Goal: Task Accomplishment & Management: Manage account settings

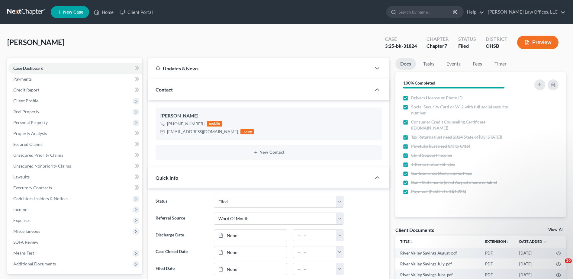
select select "3"
select select "0"
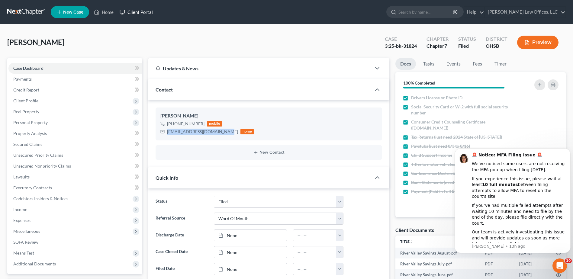
click at [135, 13] on link "Client Portal" at bounding box center [136, 12] width 39 height 11
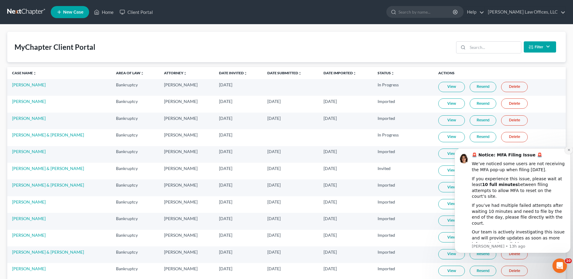
click at [569, 152] on icon "Dismiss notification" at bounding box center [568, 149] width 3 height 3
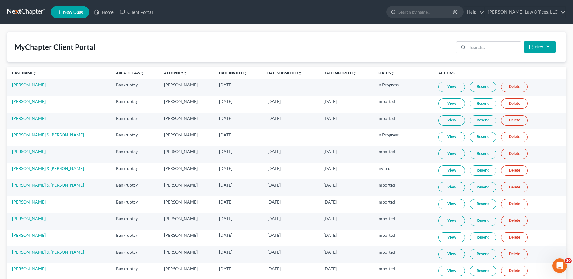
click at [282, 72] on link "Date Submitted unfold_more expand_more expand_less" at bounding box center [284, 73] width 34 height 5
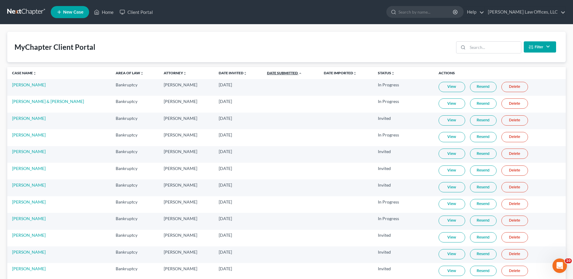
click at [280, 72] on link "Date Submitted unfold_more expand_more expand_less" at bounding box center [284, 73] width 35 height 5
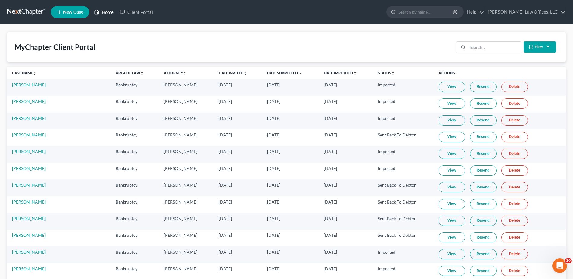
click at [105, 13] on link "Home" at bounding box center [104, 12] width 26 height 11
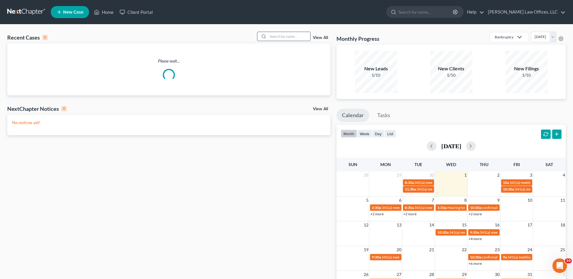
click at [274, 37] on input "search" at bounding box center [289, 36] width 42 height 9
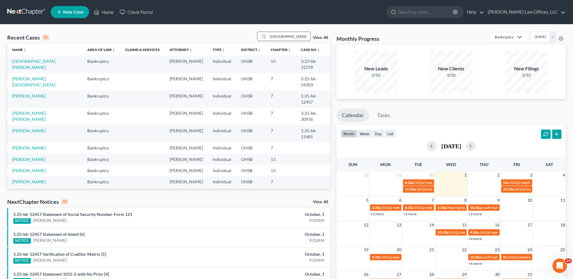
type input "durham"
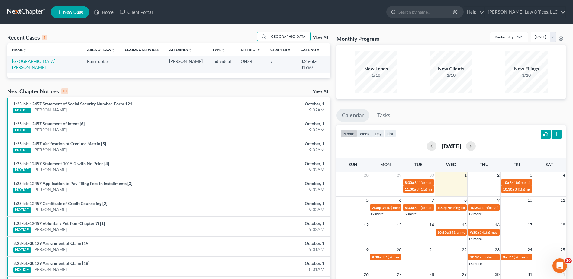
click at [34, 63] on link "[GEOGRAPHIC_DATA][PERSON_NAME]" at bounding box center [33, 64] width 43 height 11
select select "4"
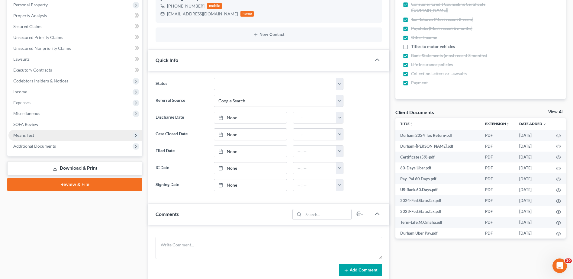
scroll to position [121, 0]
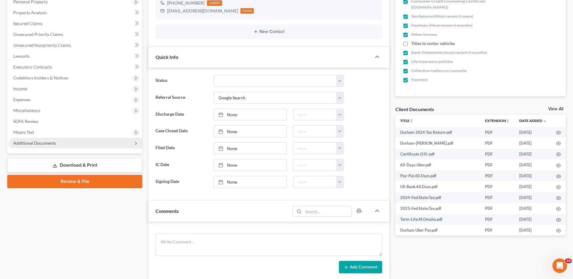
click at [45, 143] on span "Additional Documents" at bounding box center [34, 142] width 43 height 5
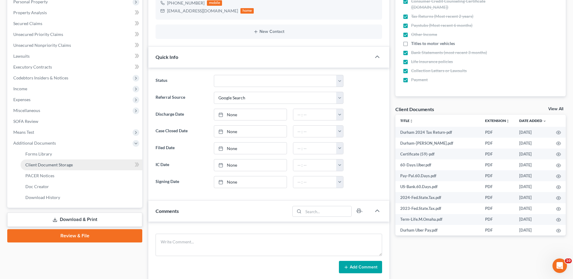
click at [49, 164] on span "Client Document Storage" at bounding box center [48, 164] width 47 height 5
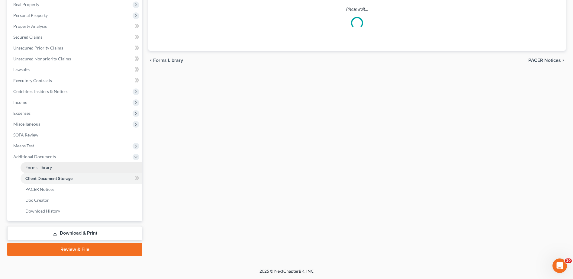
select select "52"
select select "7"
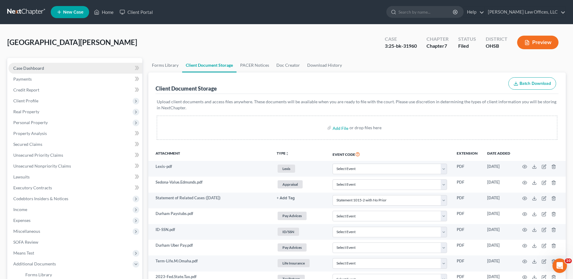
click at [40, 66] on span "Case Dashboard" at bounding box center [28, 68] width 31 height 5
select select "4"
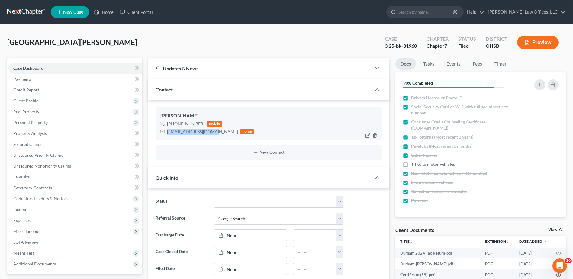
drag, startPoint x: 213, startPoint y: 132, endPoint x: 168, endPoint y: 134, distance: 44.8
click at [168, 134] on div "19noodles81@gmail.com" at bounding box center [202, 132] width 71 height 6
drag, startPoint x: 168, startPoint y: 134, endPoint x: 173, endPoint y: 132, distance: 5.4
copy div "19noodles81@gmail.com"
click at [35, 125] on span "Personal Property" at bounding box center [30, 122] width 34 height 5
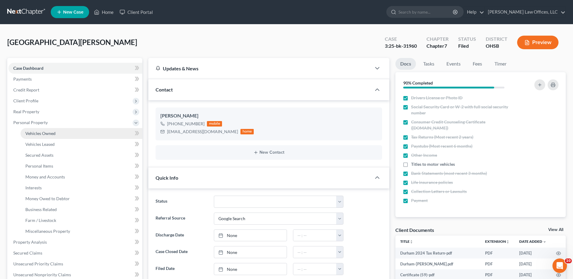
click at [37, 132] on span "Vehicles Owned" at bounding box center [40, 133] width 30 height 5
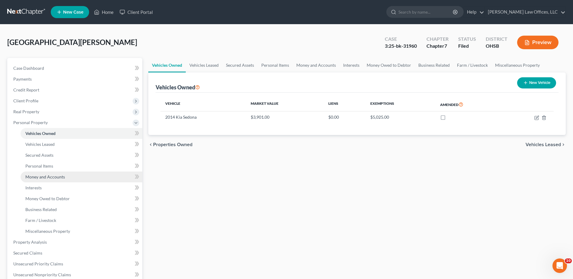
click at [42, 176] on span "Money and Accounts" at bounding box center [45, 176] width 40 height 5
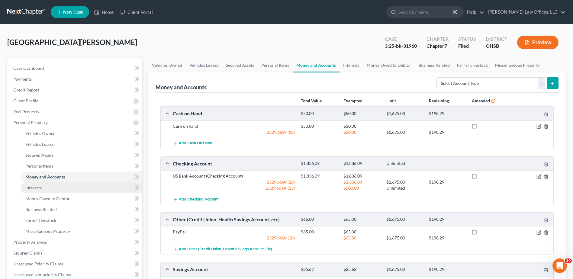
click at [41, 185] on span "Interests" at bounding box center [33, 187] width 16 height 5
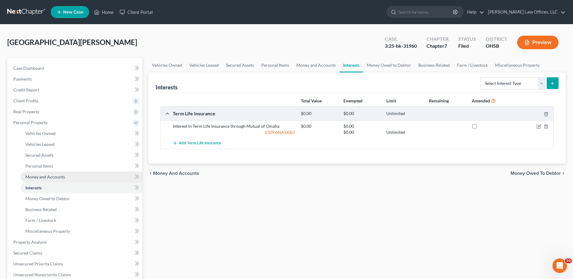
click at [47, 178] on span "Money and Accounts" at bounding box center [45, 176] width 40 height 5
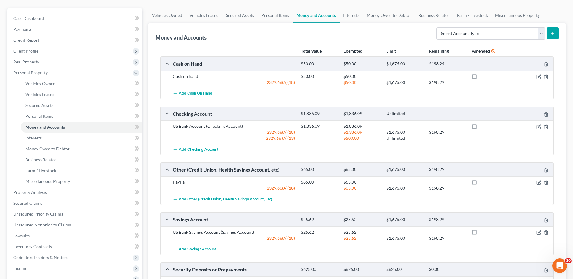
scroll to position [60, 0]
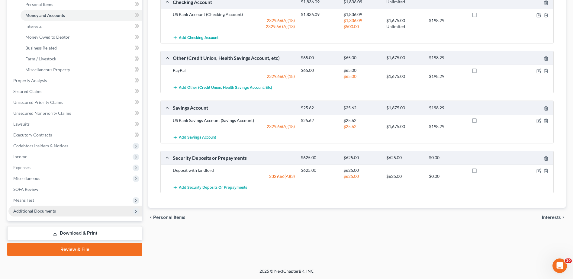
click at [33, 214] on span "Additional Documents" at bounding box center [75, 211] width 134 height 11
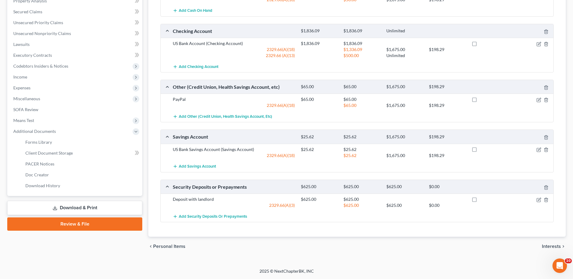
scroll to position [133, 0]
click at [58, 153] on span "Client Document Storage" at bounding box center [48, 152] width 47 height 5
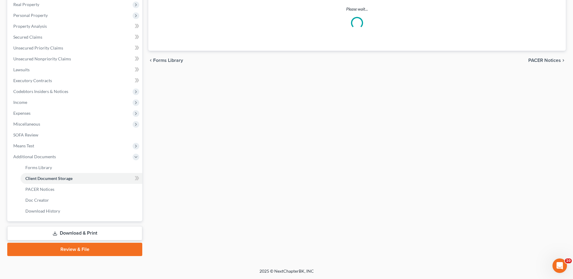
scroll to position [85, 0]
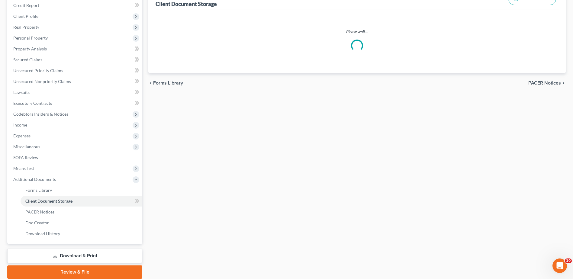
select select "52"
select select "7"
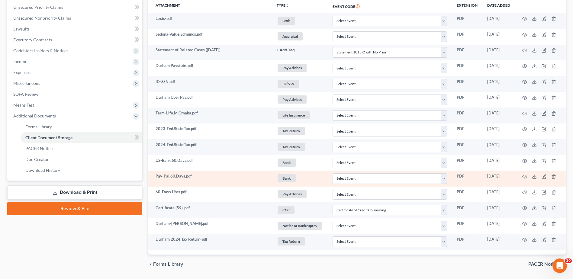
scroll to position [166, 0]
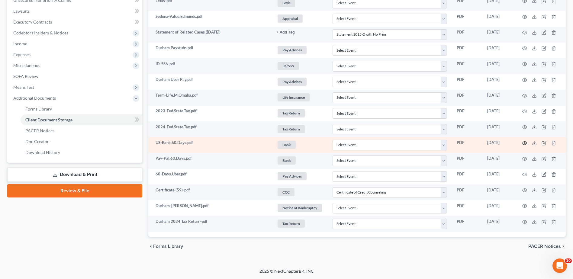
click at [525, 143] on icon "button" at bounding box center [524, 143] width 5 height 5
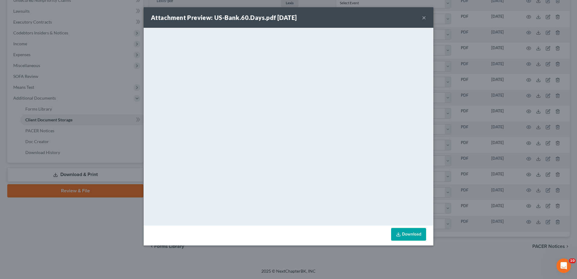
click at [424, 18] on button "×" at bounding box center [424, 17] width 4 height 7
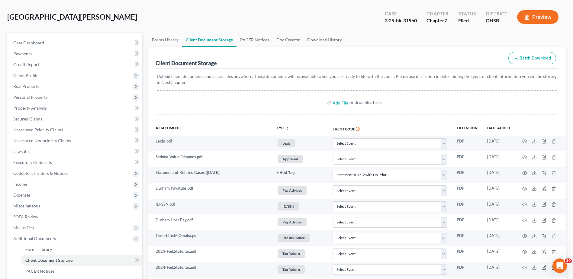
scroll to position [0, 0]
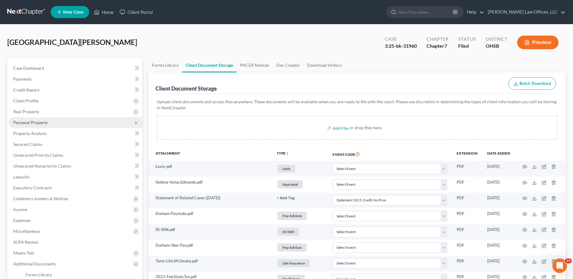
click at [36, 121] on span "Personal Property" at bounding box center [30, 122] width 34 height 5
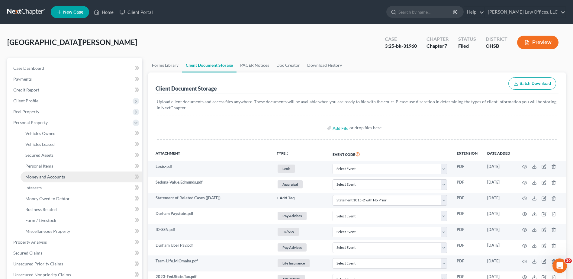
click at [45, 177] on span "Money and Accounts" at bounding box center [45, 176] width 40 height 5
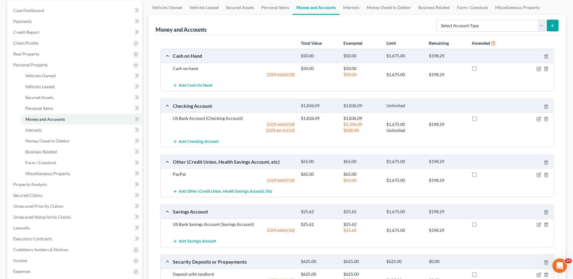
scroll to position [60, 0]
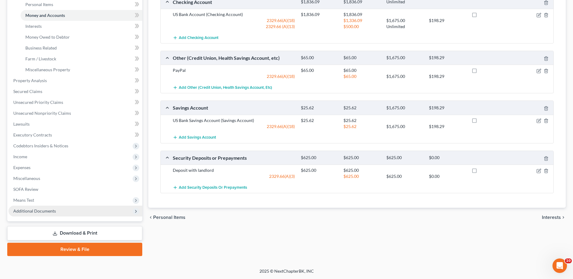
click at [34, 213] on span "Additional Documents" at bounding box center [34, 210] width 43 height 5
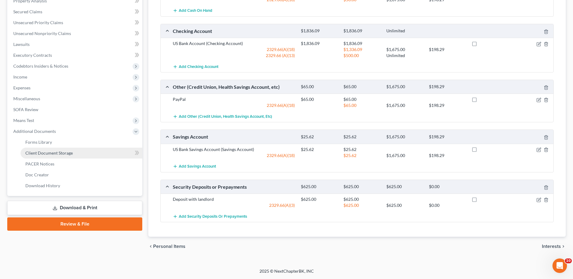
click at [62, 152] on span "Client Document Storage" at bounding box center [48, 152] width 47 height 5
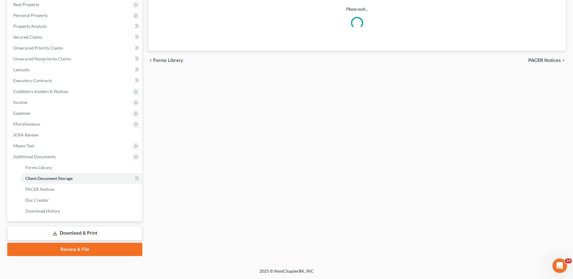
scroll to position [107, 0]
select select "52"
select select "7"
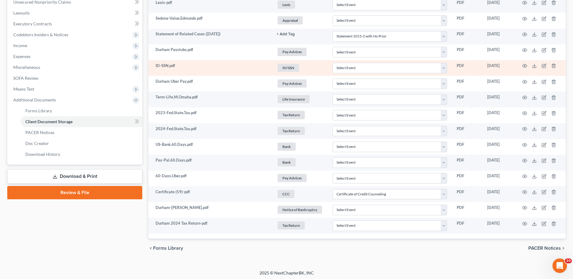
scroll to position [166, 0]
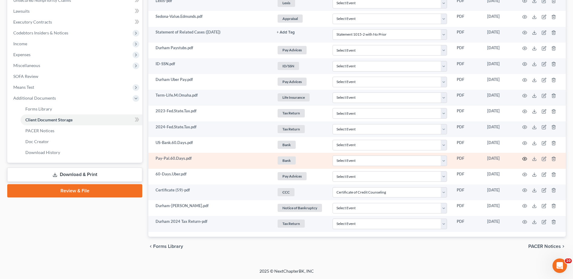
click at [523, 159] on icon "button" at bounding box center [524, 158] width 5 height 5
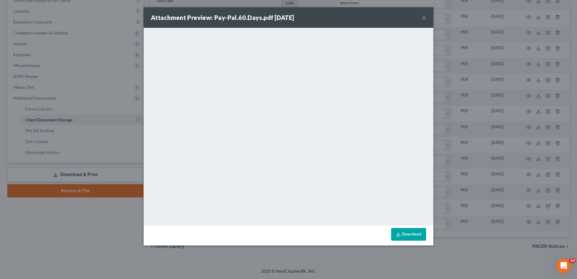
click at [424, 19] on button "×" at bounding box center [424, 17] width 4 height 7
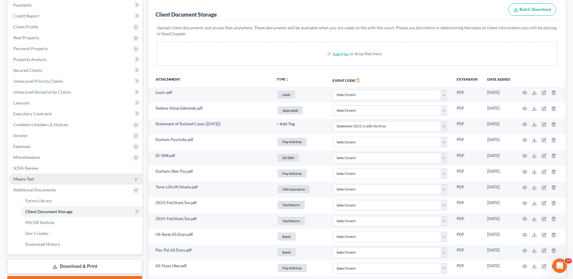
scroll to position [0, 0]
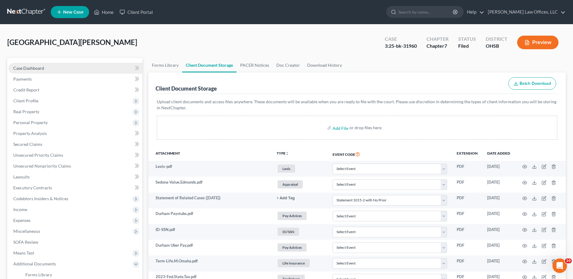
drag, startPoint x: 33, startPoint y: 67, endPoint x: 38, endPoint y: 70, distance: 5.8
click at [33, 67] on span "Case Dashboard" at bounding box center [28, 68] width 31 height 5
select select "4"
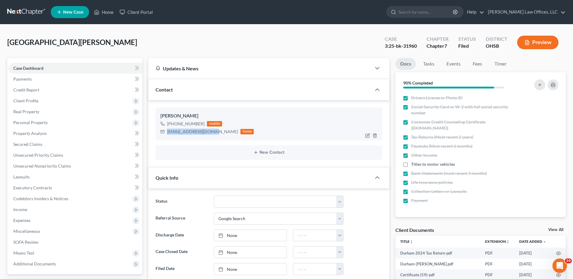
drag, startPoint x: 213, startPoint y: 132, endPoint x: 168, endPoint y: 134, distance: 44.4
click at [168, 134] on div "19noodles81@gmail.com" at bounding box center [202, 132] width 71 height 6
copy div "19noodles81@gmail.com"
click at [29, 124] on span "Personal Property" at bounding box center [30, 122] width 34 height 5
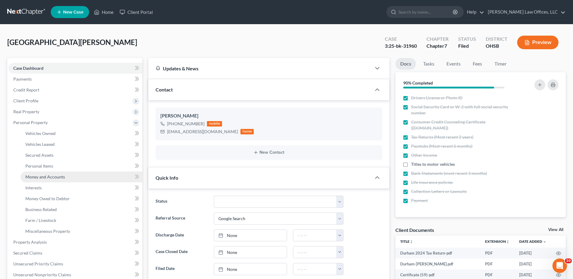
click at [46, 178] on span "Money and Accounts" at bounding box center [45, 176] width 40 height 5
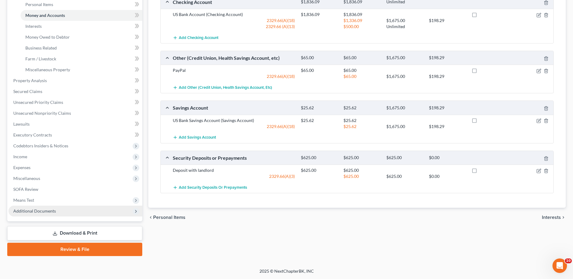
click at [28, 213] on span "Additional Documents" at bounding box center [34, 210] width 43 height 5
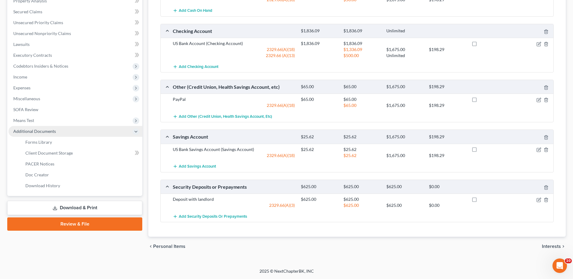
scroll to position [133, 0]
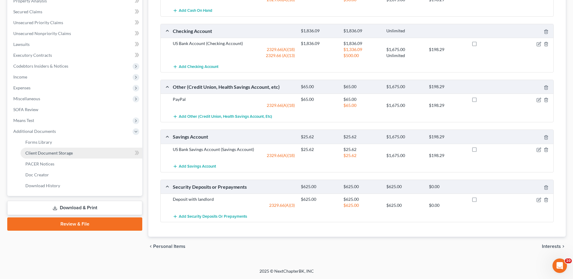
click at [59, 155] on span "Client Document Storage" at bounding box center [48, 152] width 47 height 5
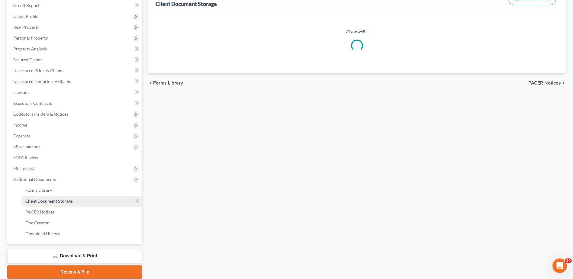
scroll to position [21, 0]
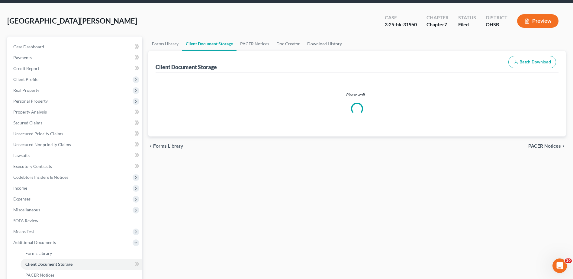
select select "52"
select select "7"
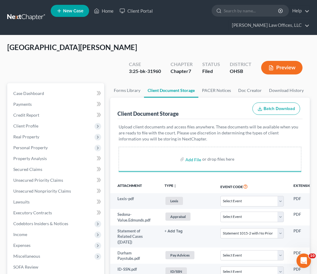
scroll to position [204, 0]
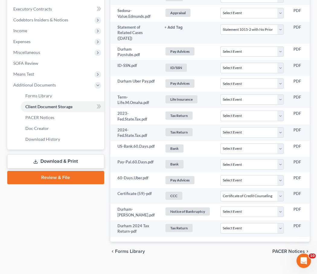
select select "52"
select select "7"
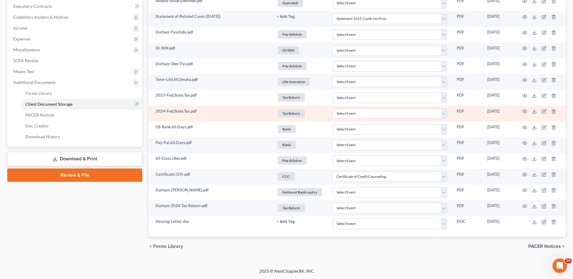
scroll to position [0, 0]
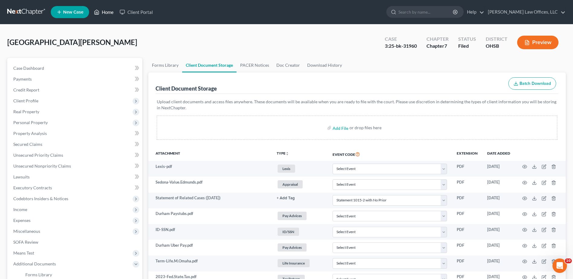
drag, startPoint x: 105, startPoint y: 11, endPoint x: 117, endPoint y: 19, distance: 14.3
click at [105, 11] on link "Home" at bounding box center [104, 12] width 26 height 11
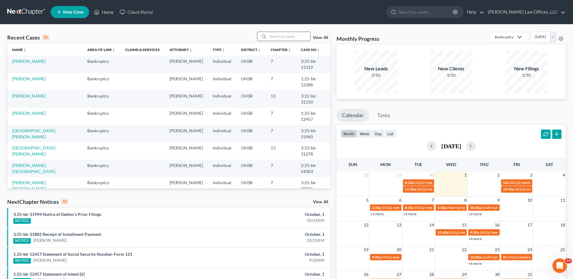
click at [269, 38] on input "search" at bounding box center [289, 36] width 42 height 9
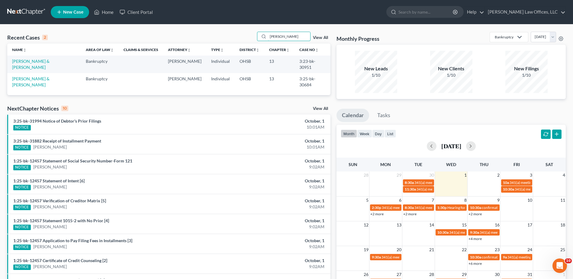
drag, startPoint x: 285, startPoint y: 36, endPoint x: 251, endPoint y: 35, distance: 33.8
click at [251, 35] on div "Recent Cases 2 tracy View All" at bounding box center [168, 38] width 323 height 12
type input "davis"
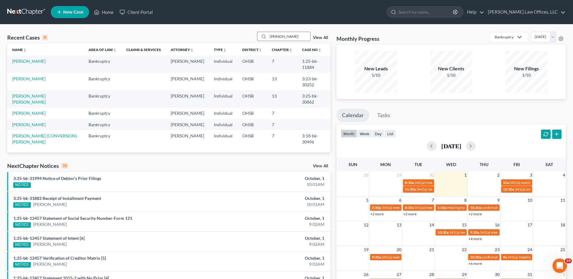
click at [318, 38] on link "View All" at bounding box center [320, 38] width 15 height 4
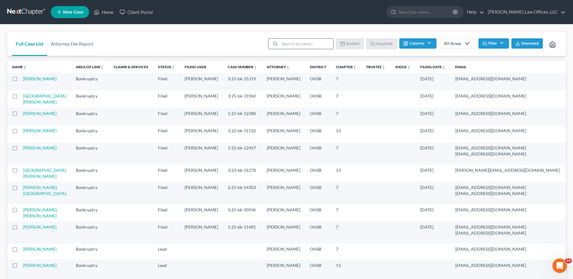
click at [291, 45] on input "search" at bounding box center [306, 44] width 53 height 10
type input "template"
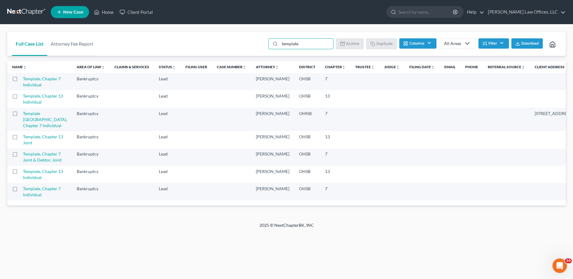
scroll to position [45, 0]
click at [30, 76] on link "Template, Chapter 7 Individual" at bounding box center [42, 81] width 38 height 11
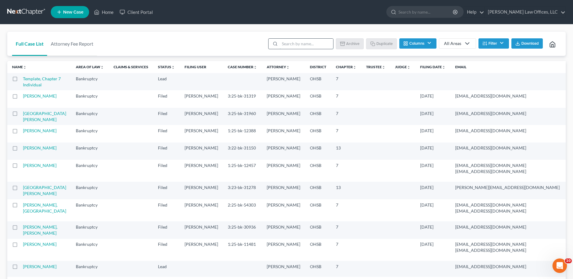
click at [307, 45] on input "search" at bounding box center [306, 44] width 53 height 10
type input "template"
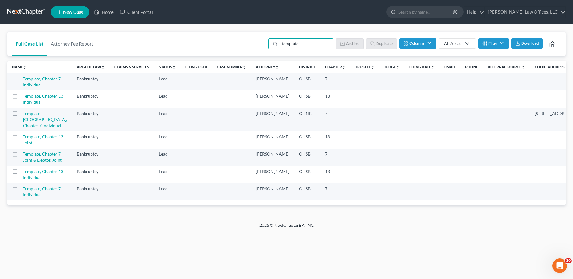
click at [21, 80] on label at bounding box center [21, 80] width 0 height 0
click at [23, 78] on input "checkbox" at bounding box center [25, 78] width 4 height 4
click at [376, 46] on button "Duplicate" at bounding box center [382, 43] width 30 height 10
checkbox input "false"
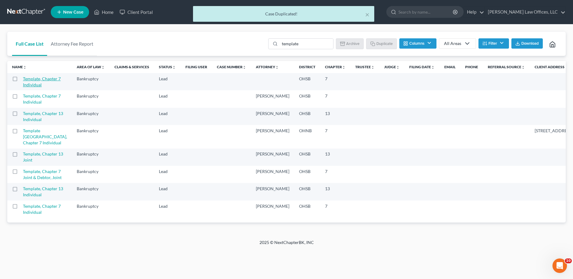
click at [32, 79] on link "Template, Chapter 7 Individual" at bounding box center [42, 81] width 38 height 11
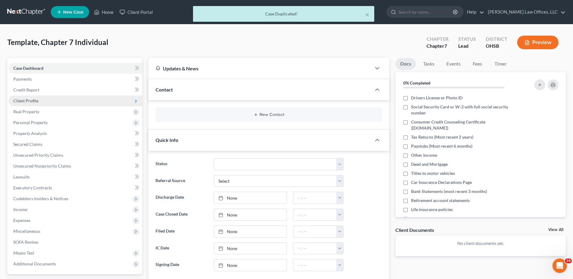
click at [26, 102] on span "Client Profile" at bounding box center [25, 100] width 25 height 5
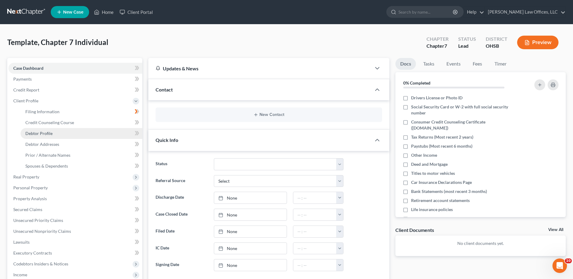
click at [47, 133] on span "Debtor Profile" at bounding box center [38, 133] width 27 height 5
select select "1"
select select "0"
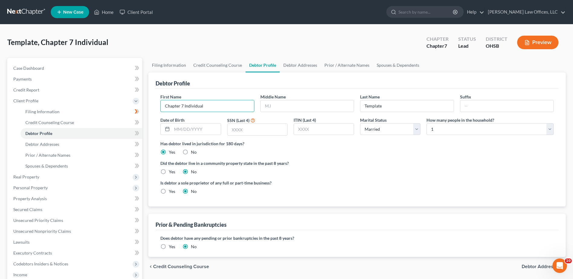
drag, startPoint x: 209, startPoint y: 107, endPoint x: 152, endPoint y: 105, distance: 56.5
click at [152, 105] on div "Debtor Profile First Name Chapter 7 Individual Middle Name Last Name Template S…" at bounding box center [356, 139] width 417 height 134
type input "[PERSON_NAME]"
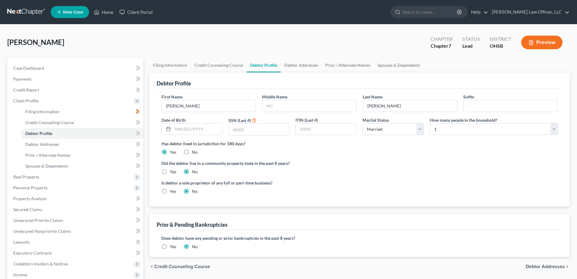
select select "1"
select select "0"
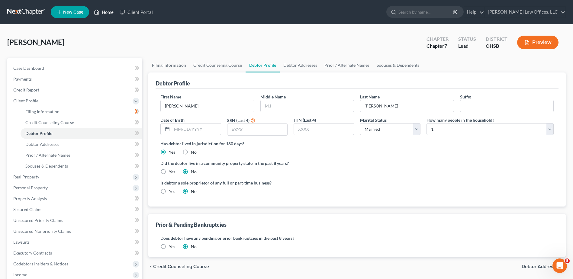
click at [106, 14] on link "Home" at bounding box center [104, 12] width 26 height 11
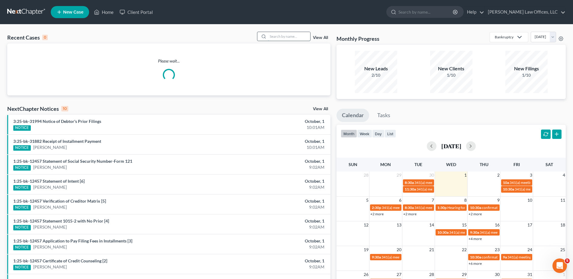
click at [295, 37] on input "search" at bounding box center [289, 36] width 42 height 9
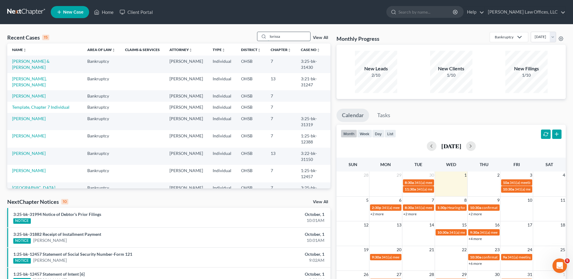
type input "lorissa"
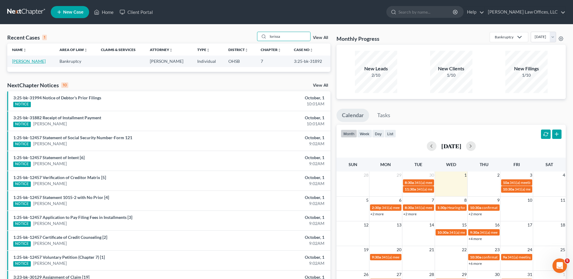
click at [27, 61] on link "[PERSON_NAME]" at bounding box center [29, 61] width 34 height 5
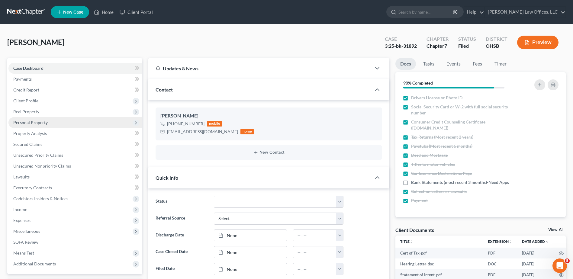
click at [36, 123] on span "Personal Property" at bounding box center [30, 122] width 34 height 5
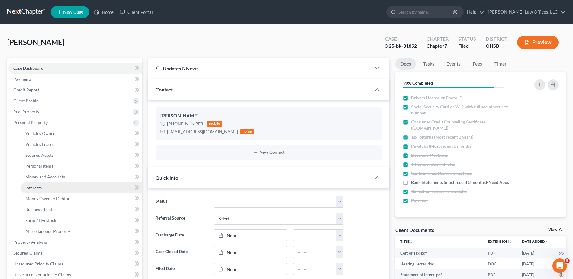
click at [35, 187] on span "Interests" at bounding box center [33, 187] width 16 height 5
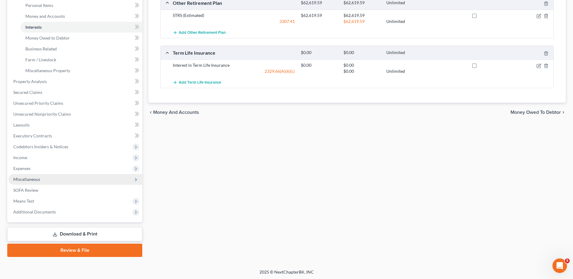
scroll to position [162, 0]
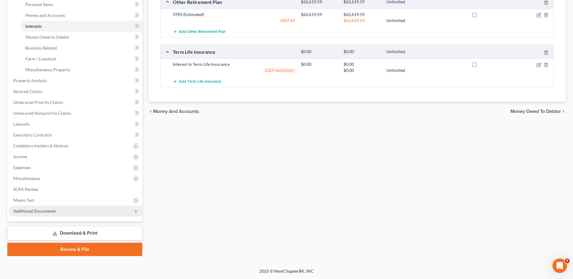
click at [37, 211] on span "Additional Documents" at bounding box center [34, 210] width 43 height 5
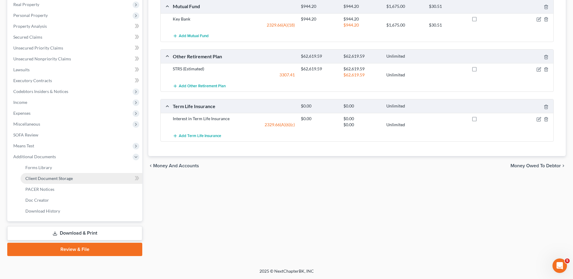
click at [49, 178] on span "Client Document Storage" at bounding box center [48, 178] width 47 height 5
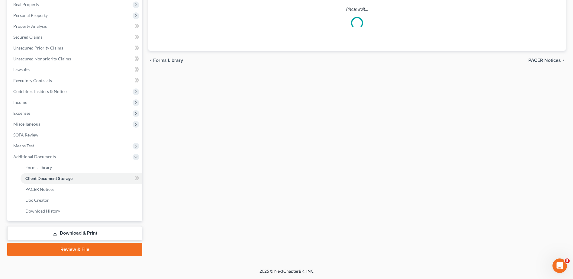
scroll to position [91, 0]
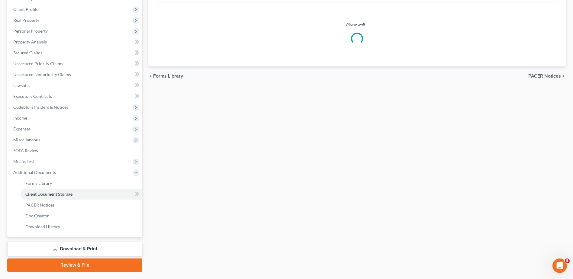
select select "7"
select select "37"
select select "52"
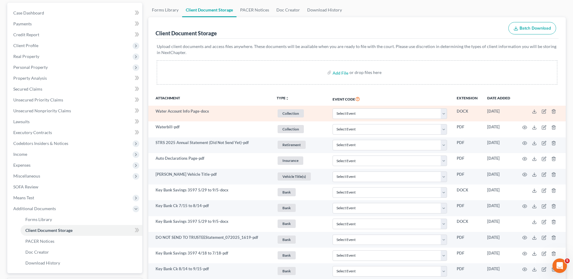
scroll to position [60, 0]
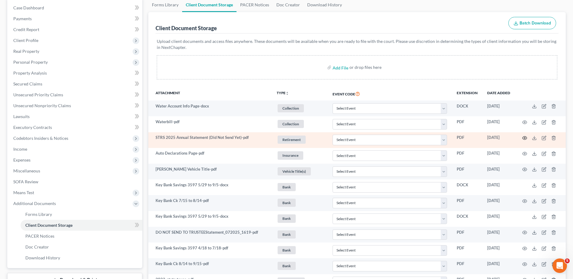
click at [525, 138] on circle "button" at bounding box center [524, 137] width 1 height 1
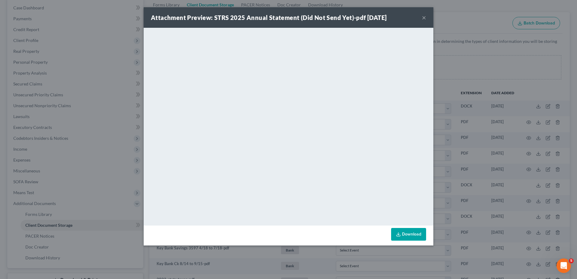
click at [423, 18] on button "×" at bounding box center [424, 17] width 4 height 7
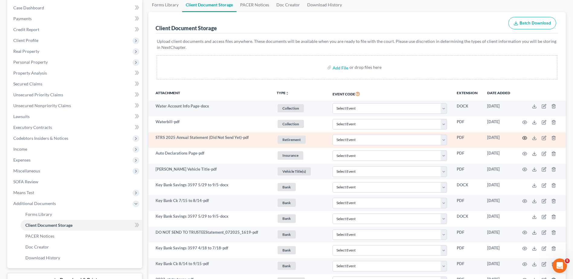
click at [524, 138] on icon "button" at bounding box center [524, 138] width 5 height 5
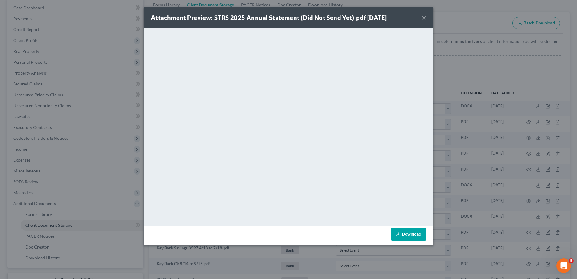
click at [424, 18] on button "×" at bounding box center [424, 17] width 4 height 7
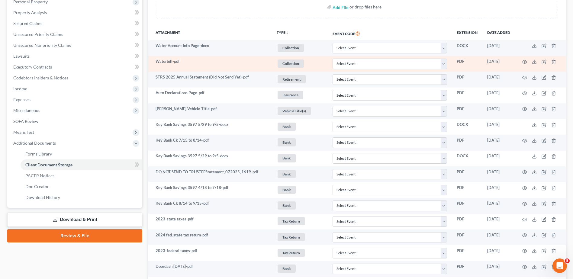
scroll to position [0, 0]
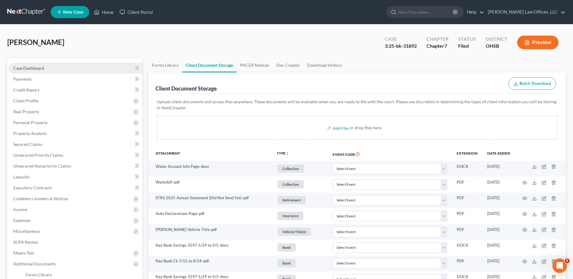
click at [27, 70] on span "Case Dashboard" at bounding box center [28, 68] width 31 height 5
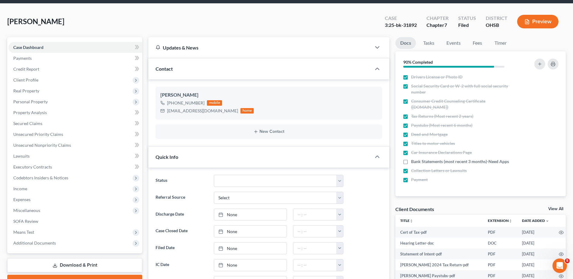
scroll to position [261, 0]
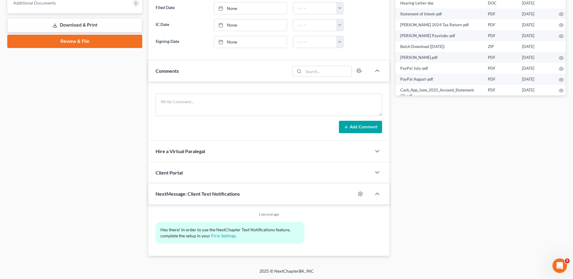
click at [287, 175] on div "Client Portal" at bounding box center [259, 172] width 223 height 21
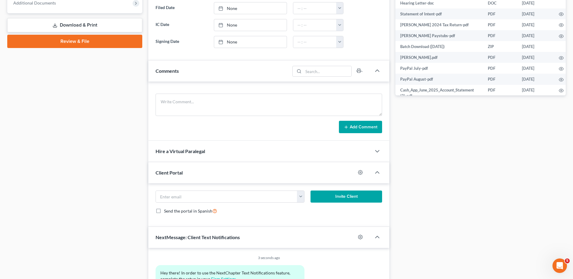
click at [111, 162] on div "Case Dashboard Payments Invoices Payments Payments Credit Report Client Profile" at bounding box center [74, 48] width 141 height 502
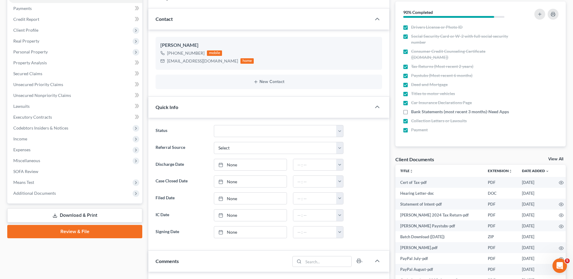
scroll to position [0, 0]
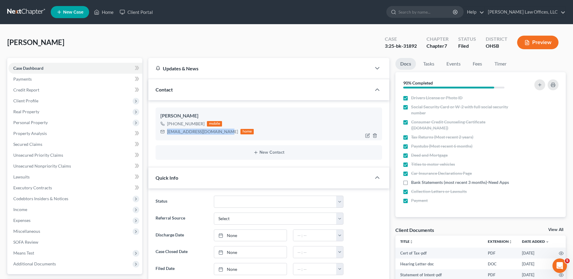
drag, startPoint x: 222, startPoint y: 133, endPoint x: 167, endPoint y: 130, distance: 55.1
click at [167, 130] on div "[EMAIL_ADDRESS][DOMAIN_NAME]" at bounding box center [202, 132] width 71 height 6
copy div "[EMAIL_ADDRESS][DOMAIN_NAME]"
